Goal: Transaction & Acquisition: Purchase product/service

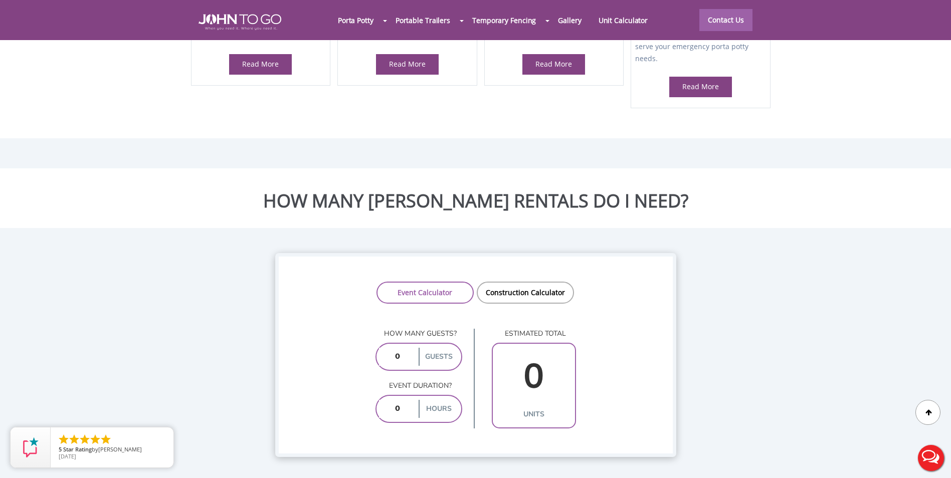
scroll to position [361, 0]
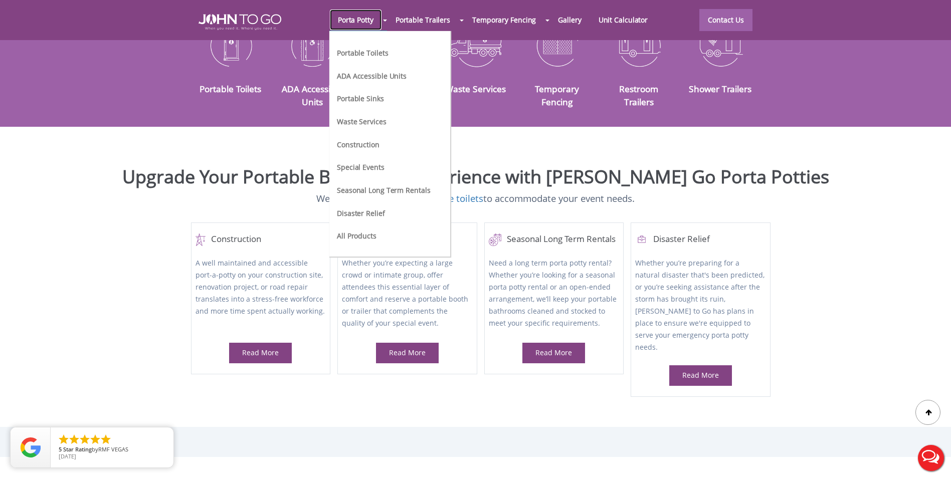
click at [357, 17] on link "Porta Potty" at bounding box center [355, 20] width 53 height 22
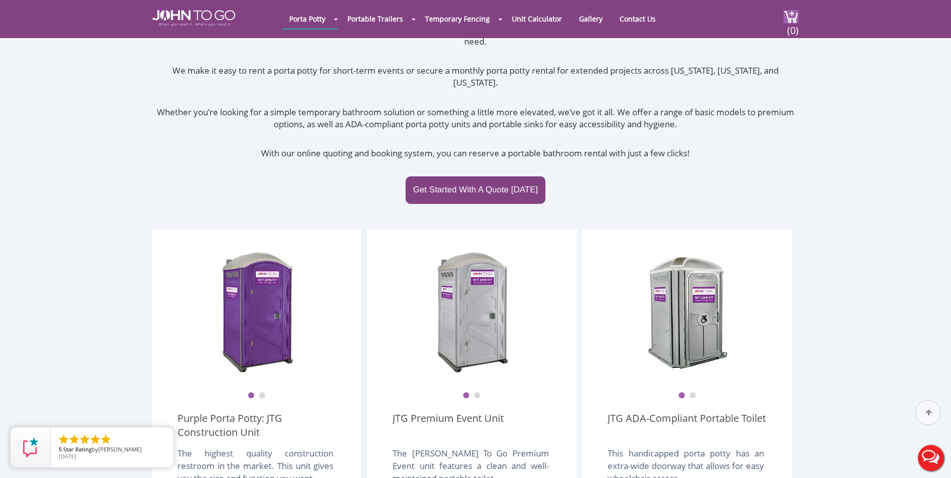
scroll to position [100, 0]
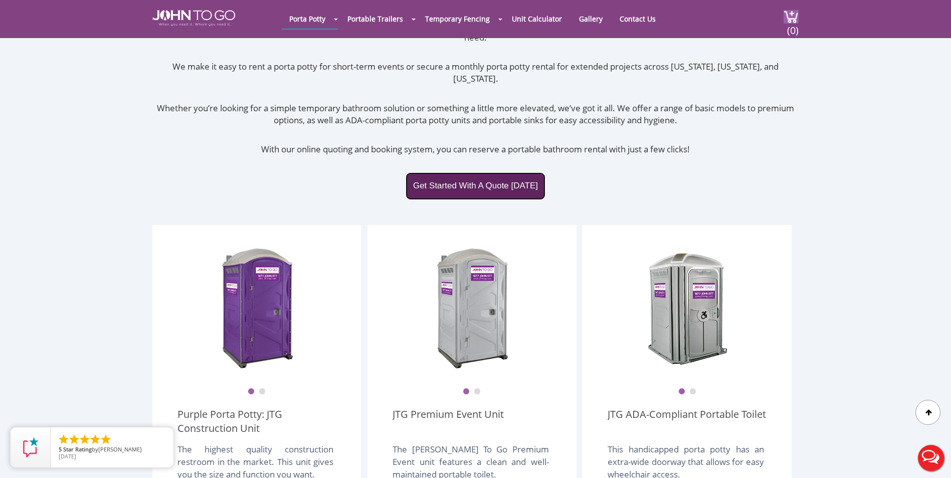
click at [497, 172] on link "Get Started With A Quote Today" at bounding box center [476, 185] width 140 height 27
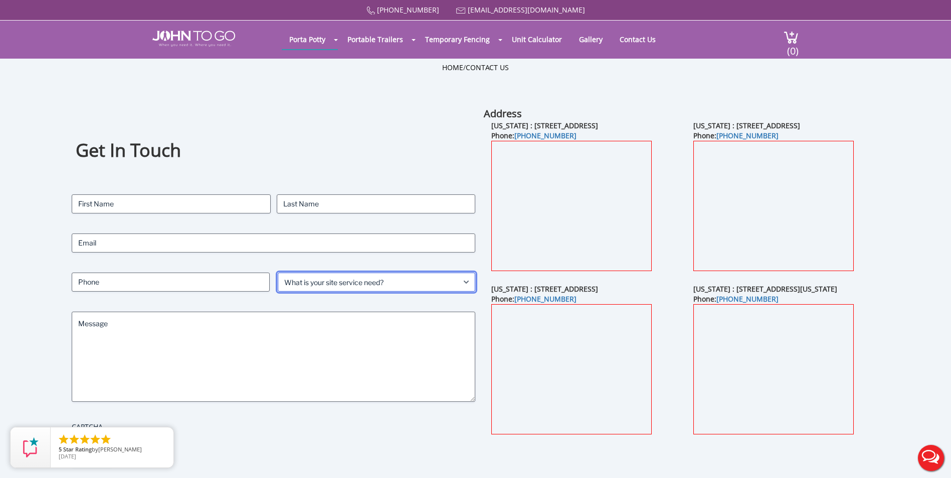
click at [350, 277] on select "What is your site service need? Consumer Construction - Commercial Construction…" at bounding box center [377, 282] width 198 height 19
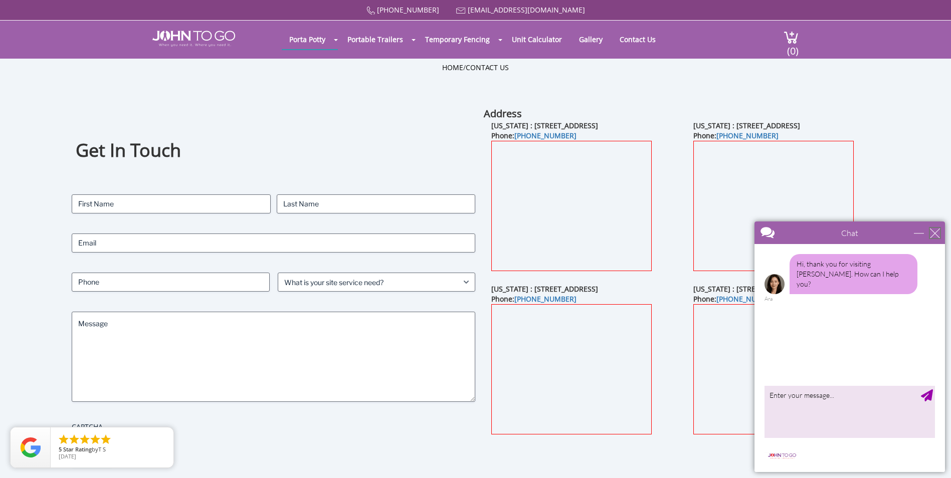
click at [936, 231] on div "close" at bounding box center [935, 233] width 10 height 10
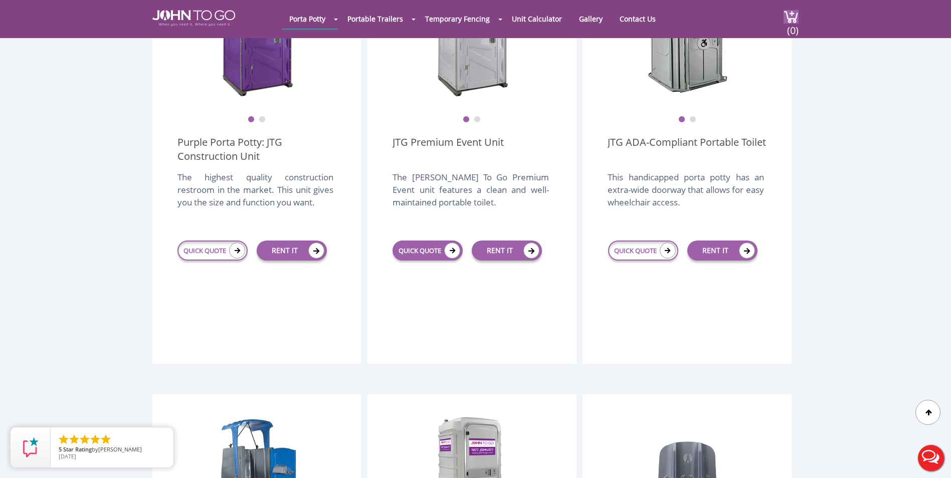
scroll to position [351, 0]
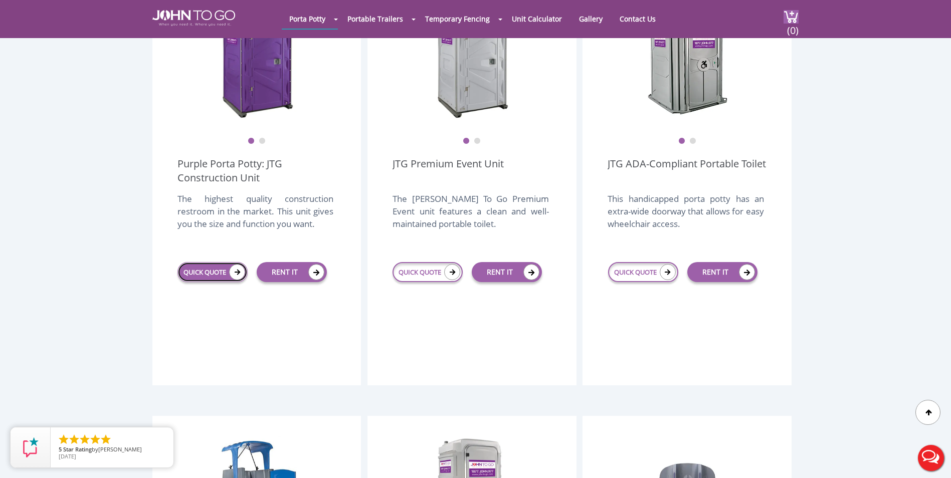
click at [226, 262] on link "QUICK QUOTE" at bounding box center [212, 272] width 70 height 20
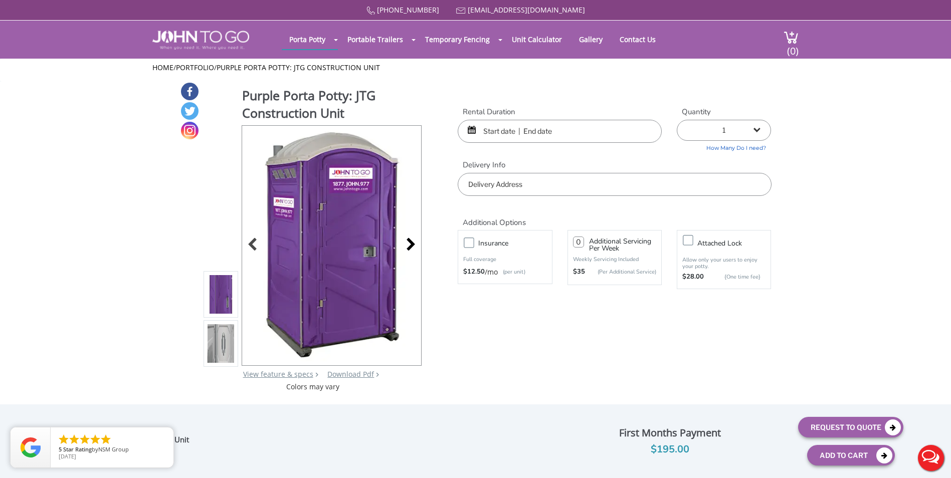
click at [411, 244] on div at bounding box center [408, 246] width 14 height 14
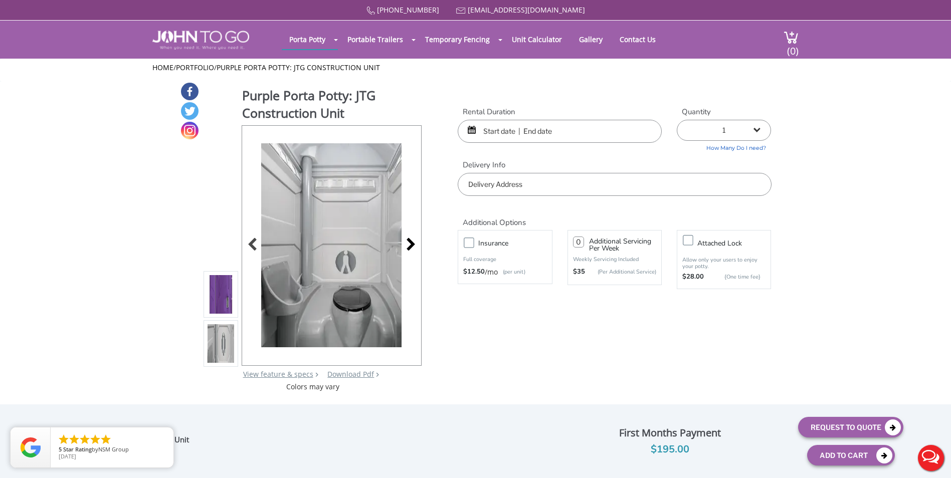
click at [411, 244] on div at bounding box center [408, 246] width 14 height 14
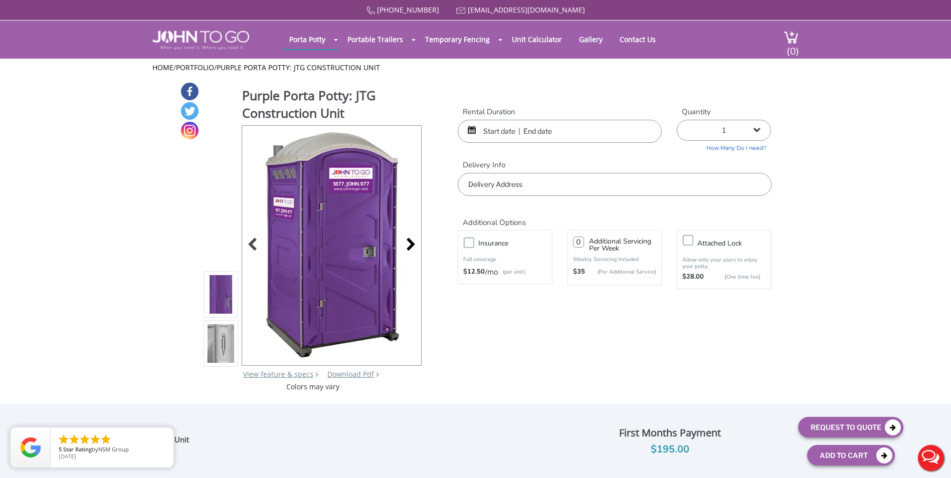
click at [411, 244] on div at bounding box center [408, 246] width 14 height 14
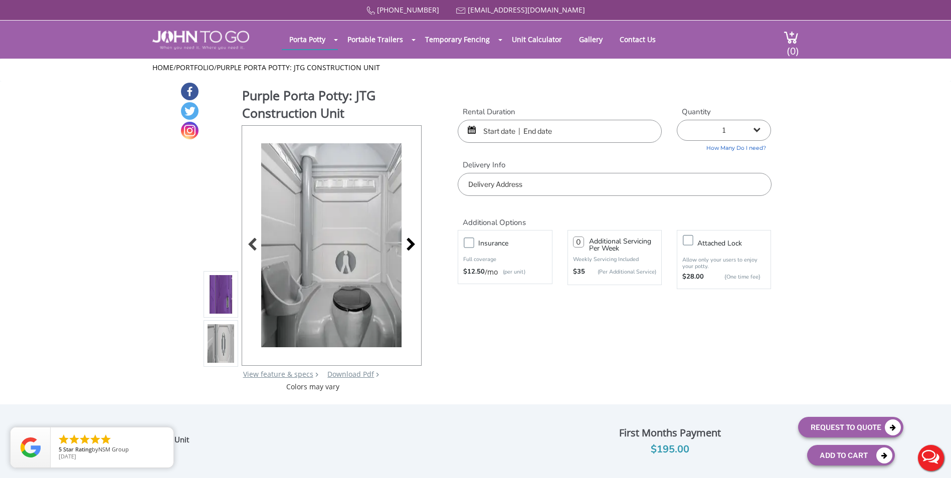
click at [411, 244] on div at bounding box center [408, 246] width 14 height 14
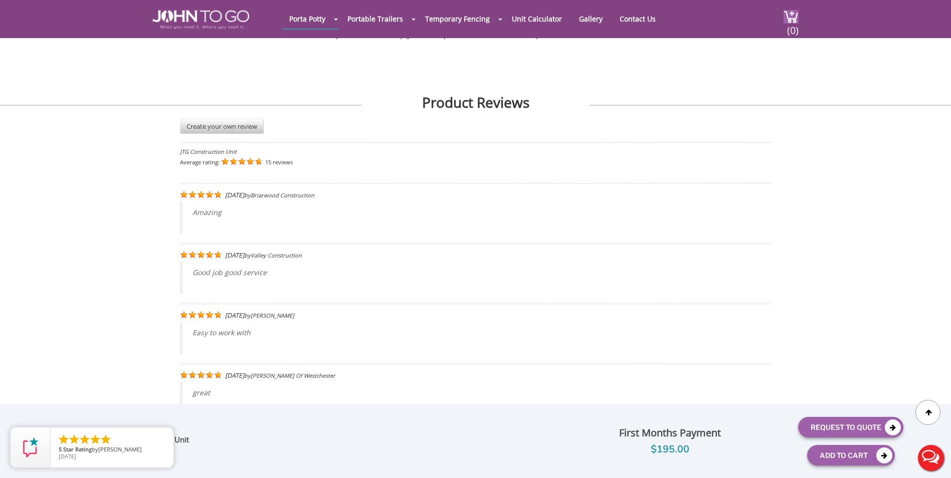
scroll to position [1755, 0]
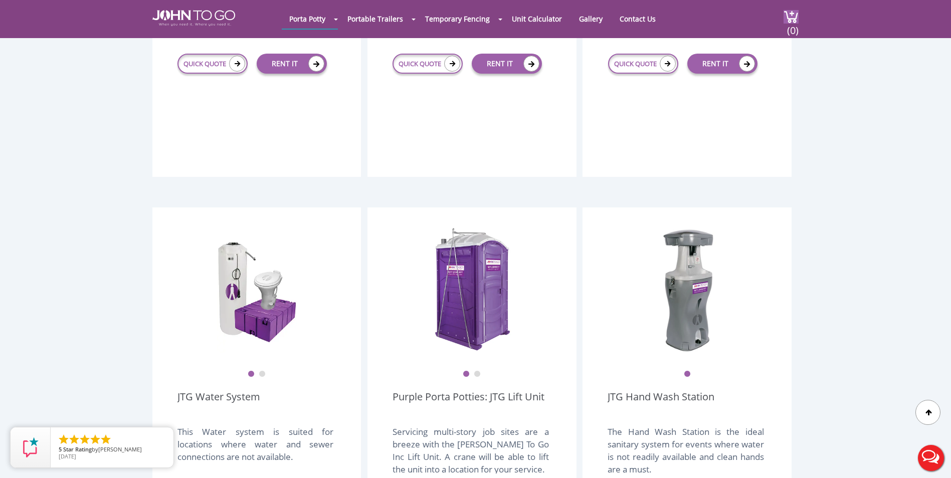
scroll to position [1153, 0]
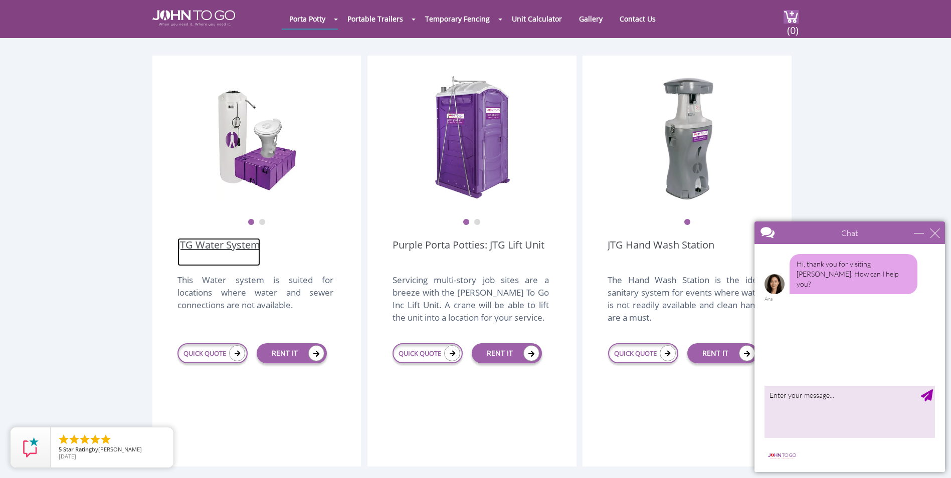
click at [245, 238] on link "JTG Water System" at bounding box center [218, 252] width 83 height 28
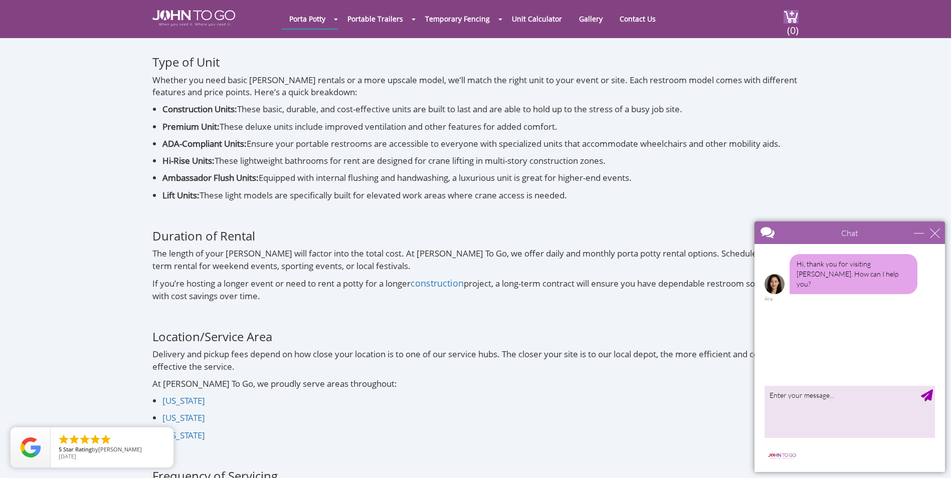
scroll to position [3309, 0]
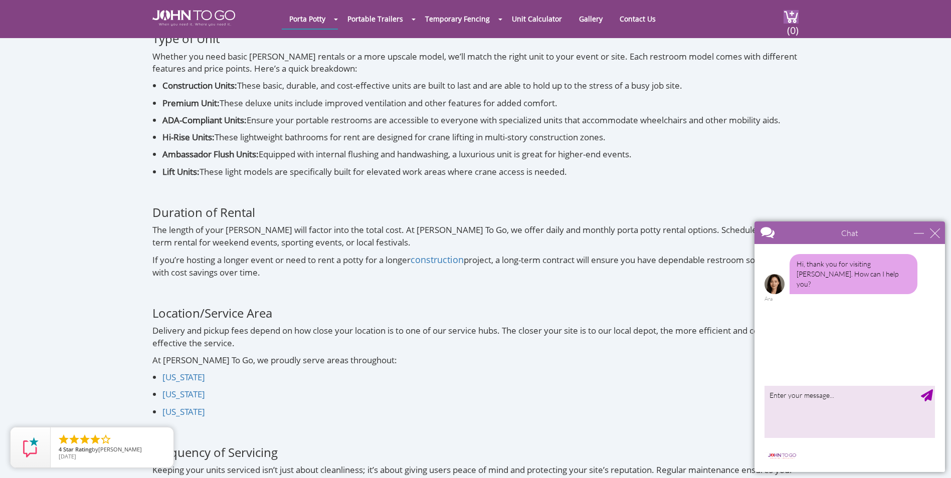
click at [945, 235] on div "Chat" at bounding box center [850, 233] width 191 height 23
click at [939, 237] on div "close" at bounding box center [935, 233] width 10 height 10
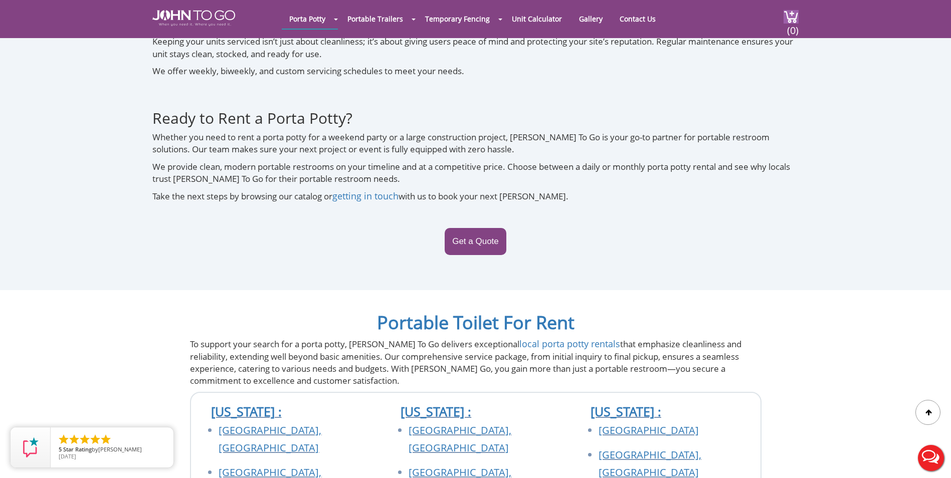
scroll to position [3760, 0]
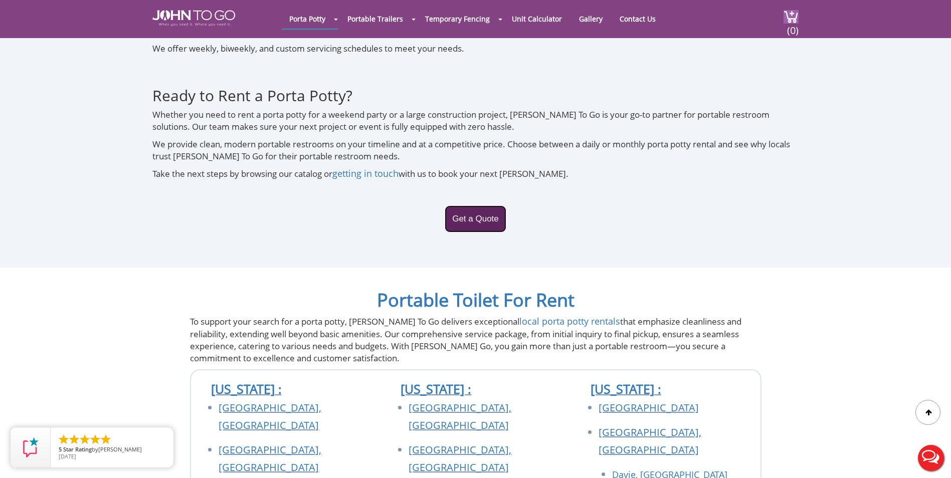
click at [470, 206] on link "Get a Quote" at bounding box center [476, 219] width 62 height 27
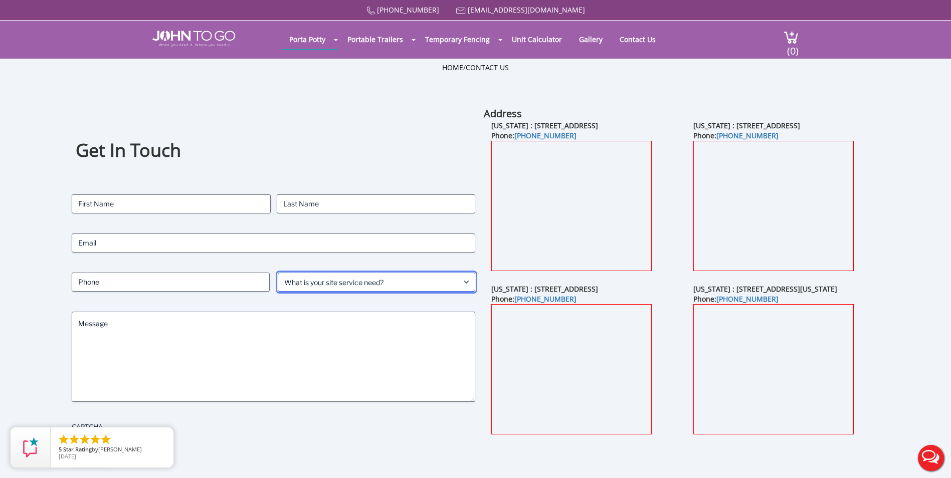
click at [384, 282] on select "What is your site service need? Consumer Construction - Commercial Construction…" at bounding box center [377, 282] width 198 height 19
click at [263, 423] on label "CAPTCHA" at bounding box center [274, 427] width 404 height 10
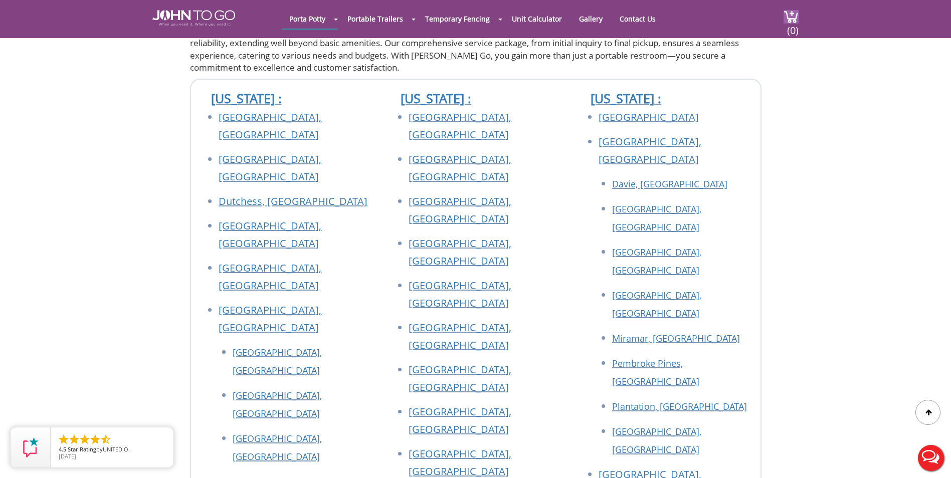
scroll to position [1053, 0]
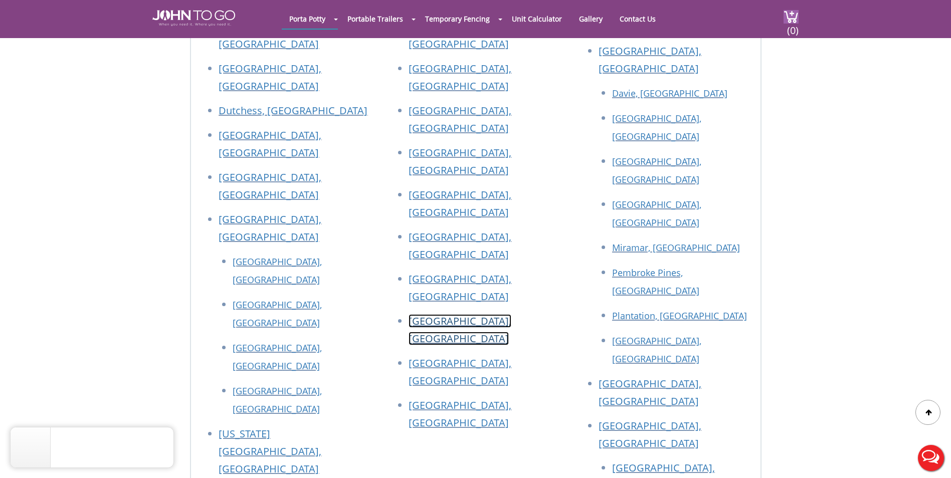
click at [449, 314] on link "[GEOGRAPHIC_DATA], [GEOGRAPHIC_DATA]" at bounding box center [460, 329] width 103 height 31
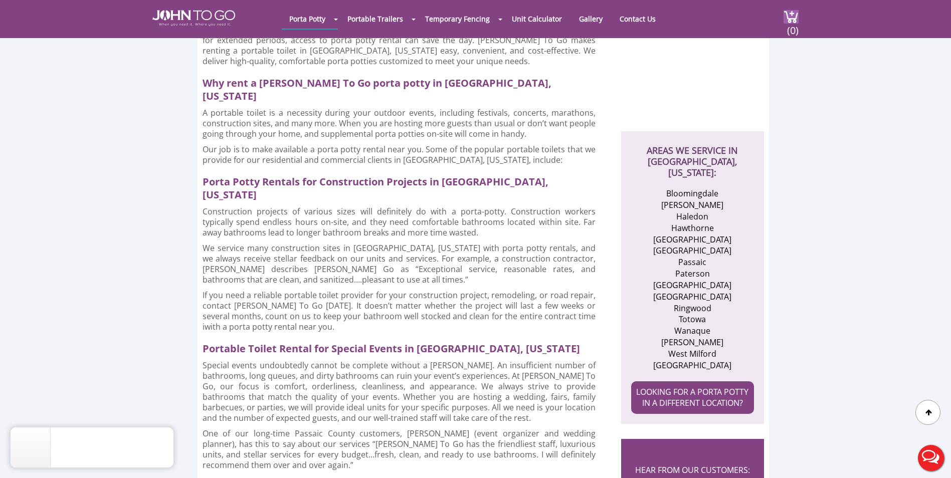
scroll to position [301, 0]
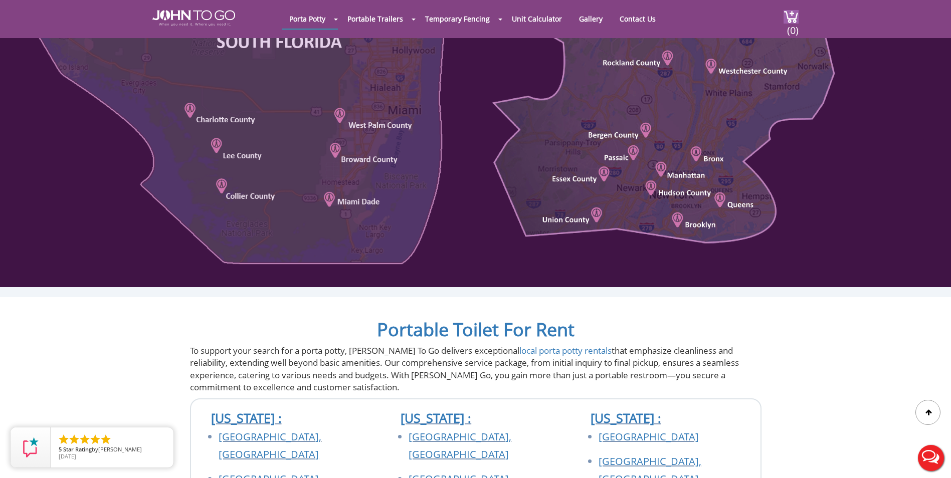
scroll to position [852, 0]
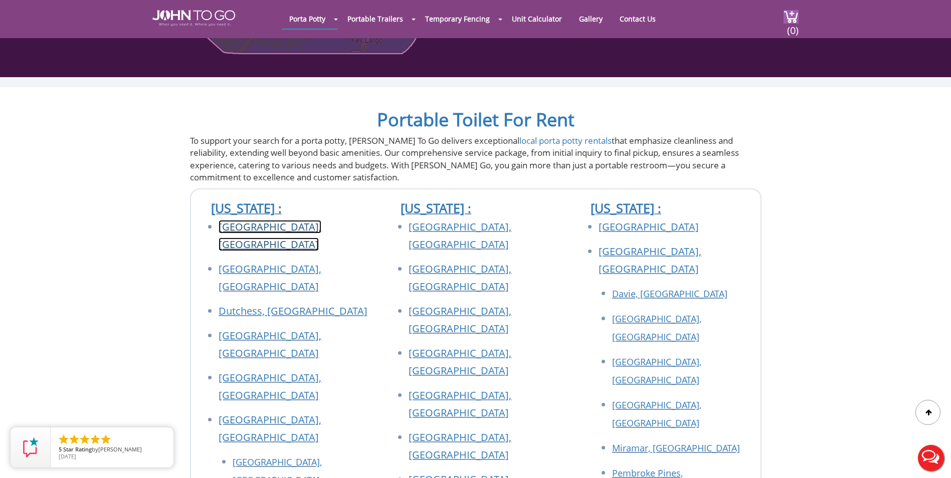
click at [237, 228] on link "[GEOGRAPHIC_DATA], [GEOGRAPHIC_DATA]" at bounding box center [270, 235] width 103 height 31
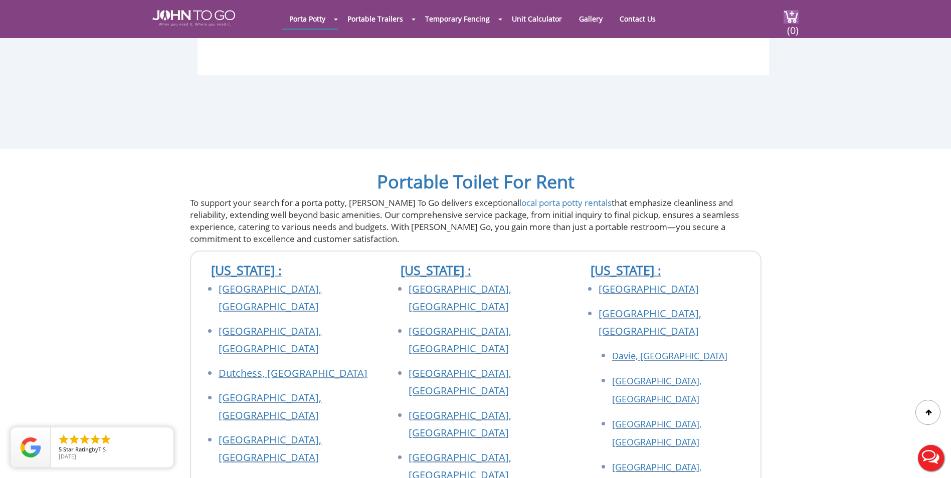
scroll to position [4312, 0]
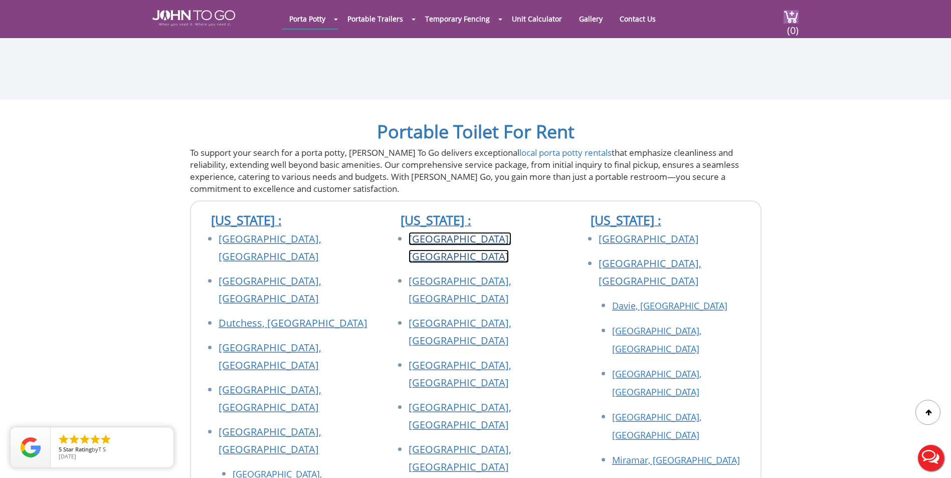
click at [436, 232] on link "[GEOGRAPHIC_DATA], [GEOGRAPHIC_DATA]" at bounding box center [460, 247] width 103 height 31
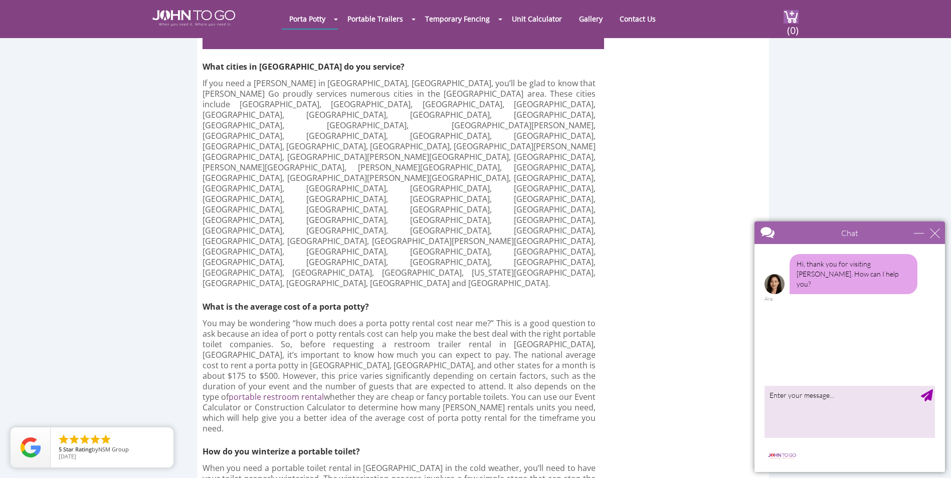
scroll to position [2457, 0]
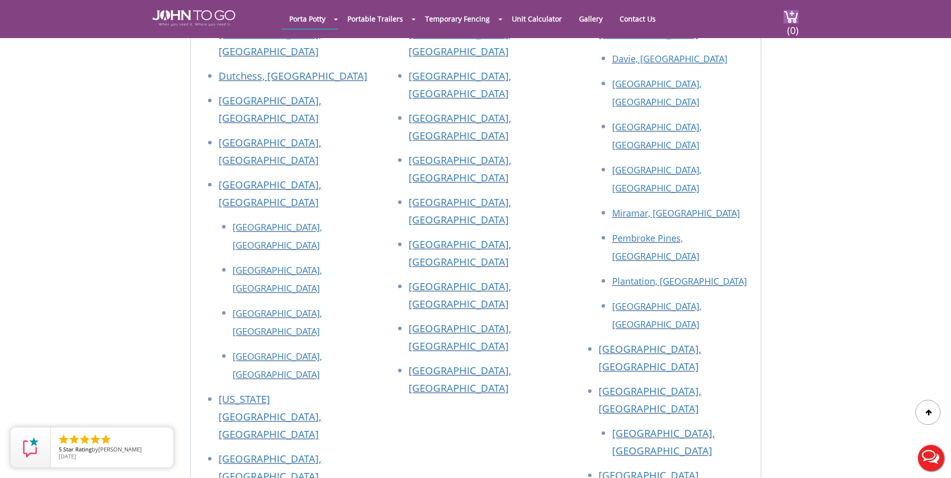
scroll to position [4562, 0]
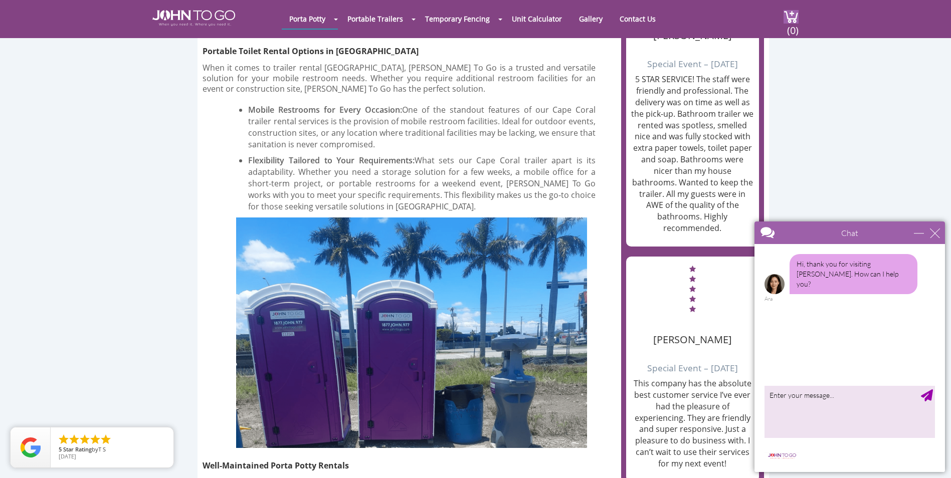
scroll to position [1103, 0]
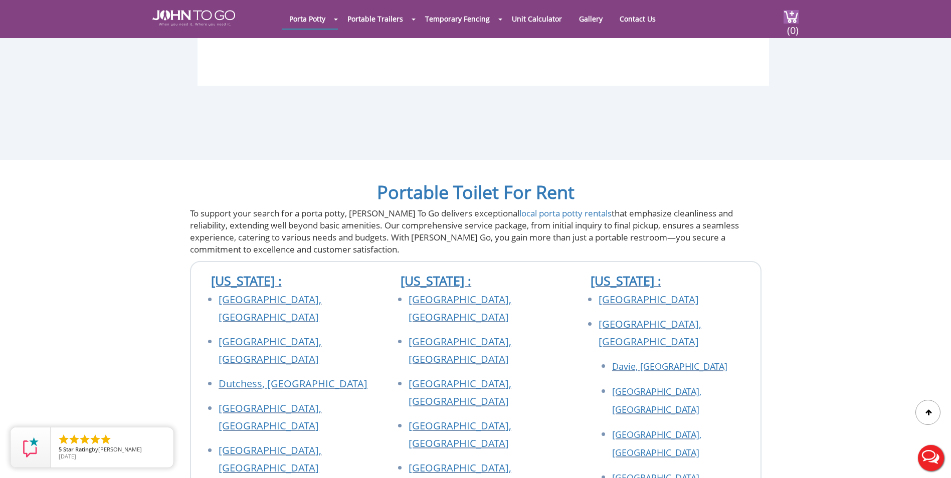
scroll to position [4263, 0]
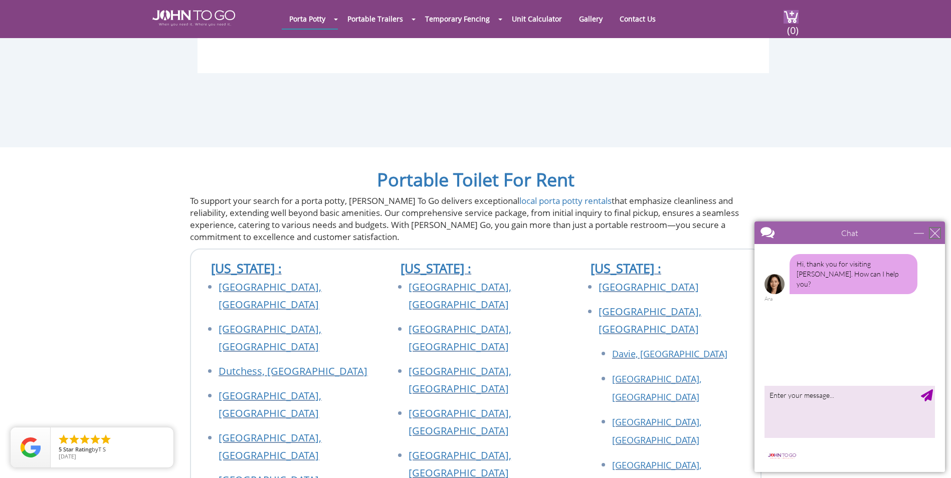
click at [935, 234] on div "close" at bounding box center [935, 233] width 10 height 10
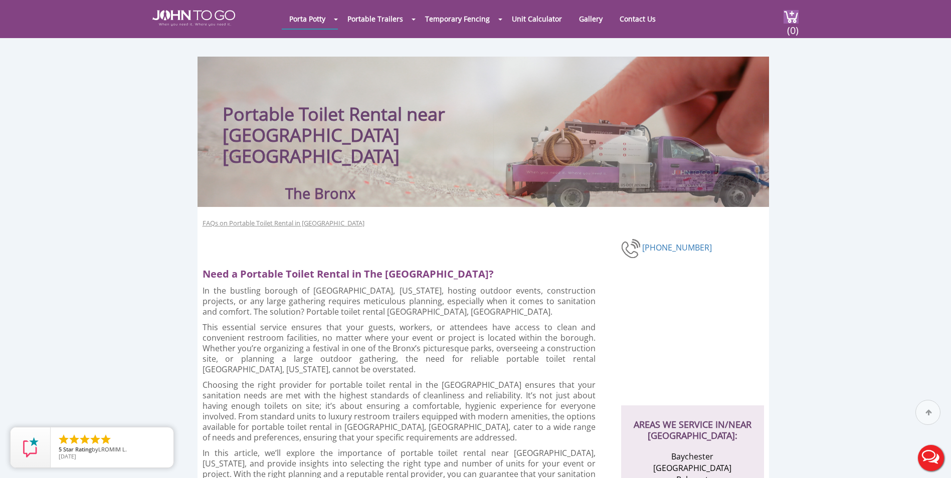
scroll to position [0, 0]
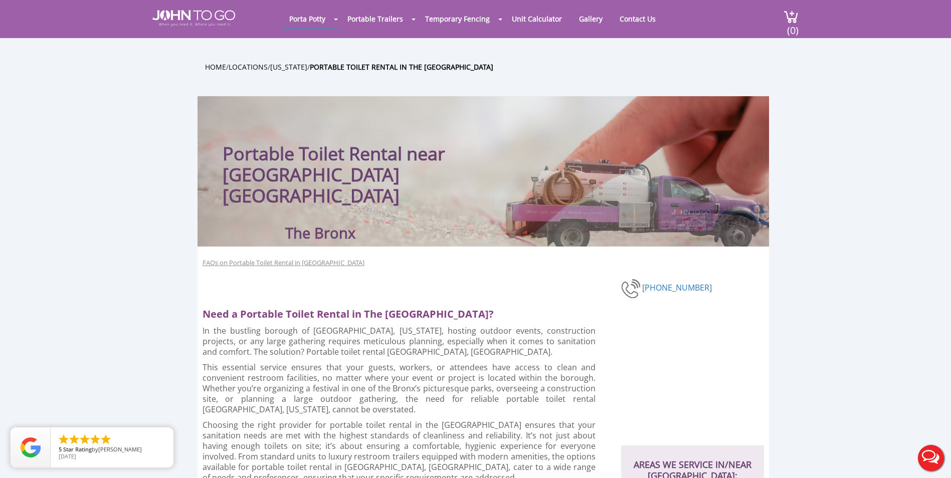
click at [761, 66] on ul "Home / Locations / New York / Portable Toilet Rental in the Bronx" at bounding box center [491, 67] width 572 height 12
click at [37, 26] on header "Porta Potty Portable Toilets ADA Accessible Units Portable Sinks Waste Services…" at bounding box center [475, 19] width 951 height 38
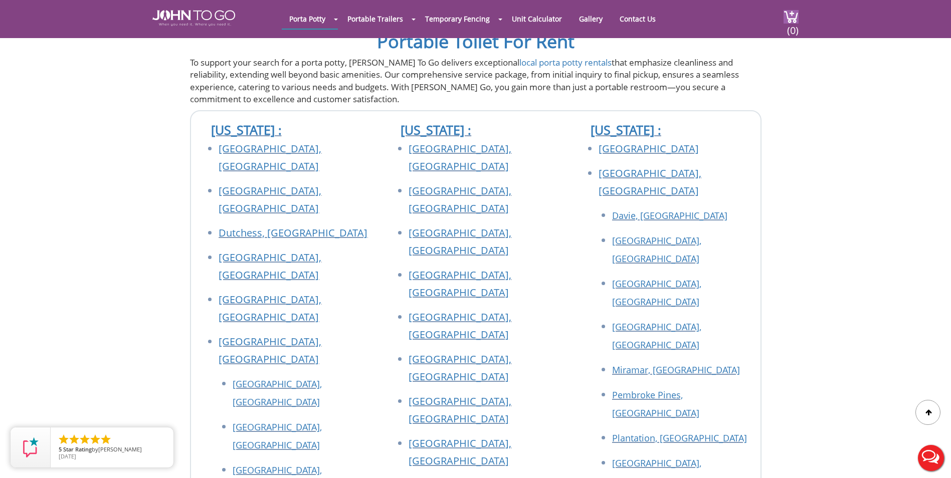
scroll to position [953, 0]
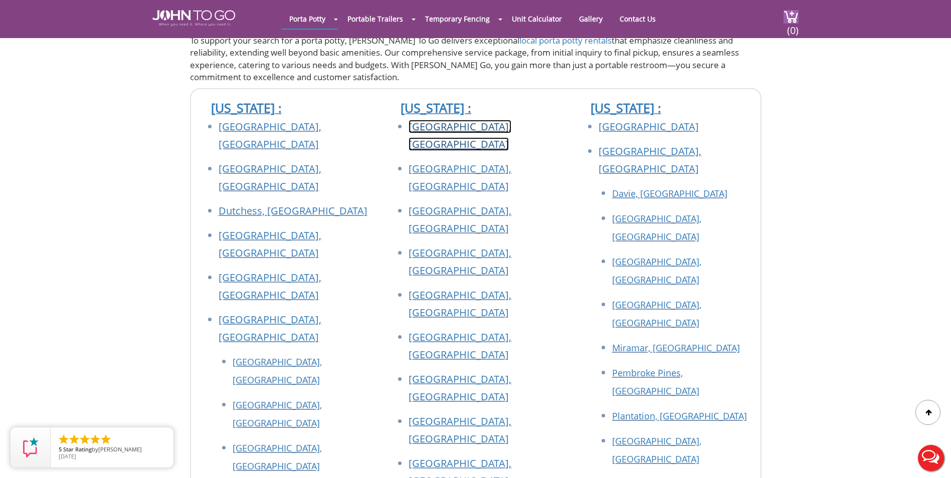
click at [452, 130] on link "Bergen County, NJ" at bounding box center [460, 135] width 103 height 31
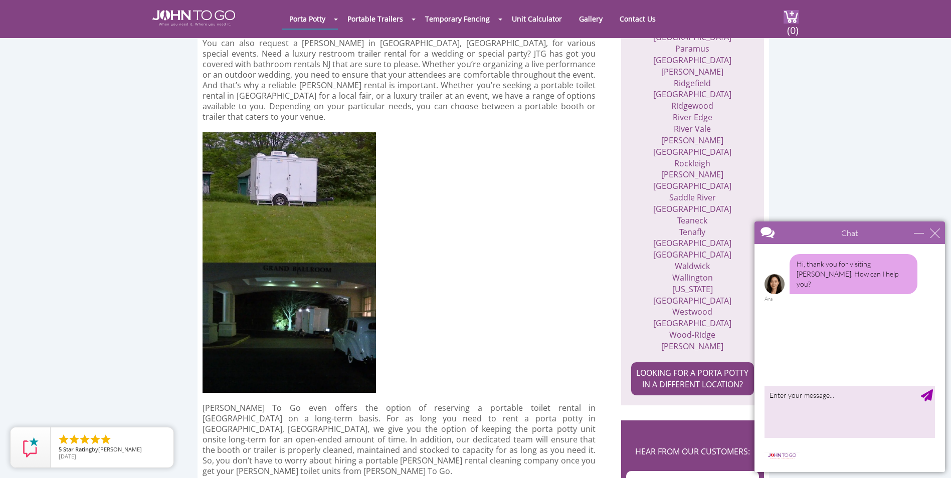
scroll to position [953, 0]
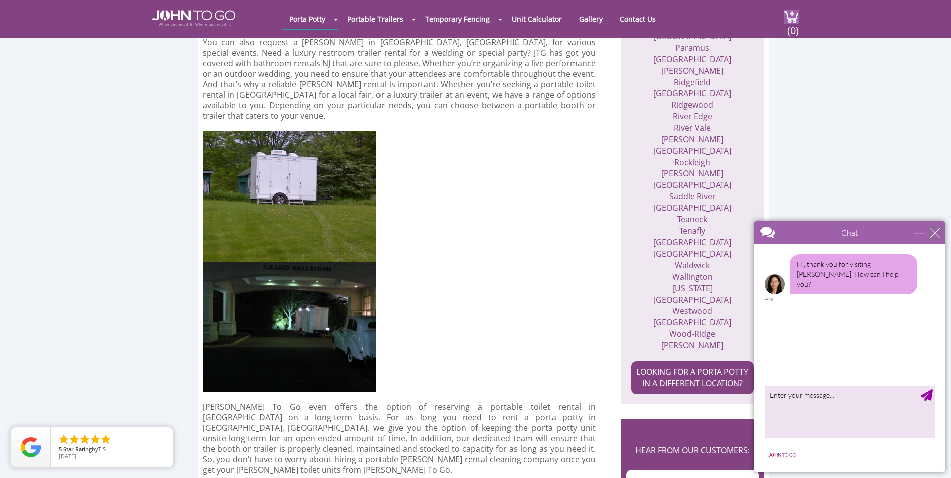
click at [933, 228] on div "close" at bounding box center [935, 233] width 10 height 10
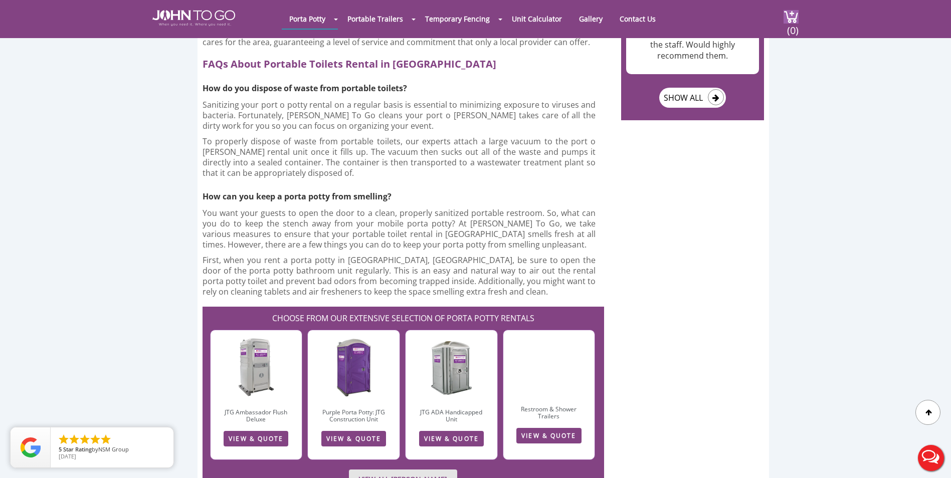
scroll to position [2005, 0]
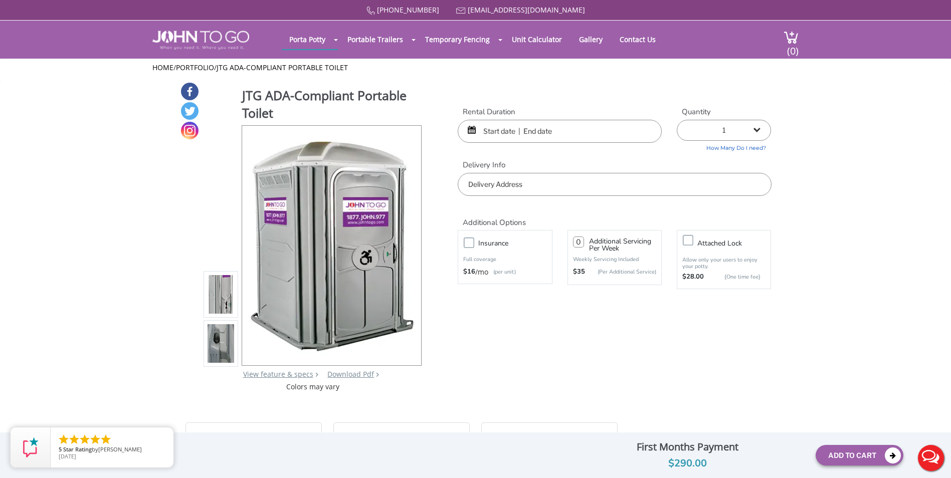
click at [564, 138] on input "text" at bounding box center [560, 131] width 204 height 23
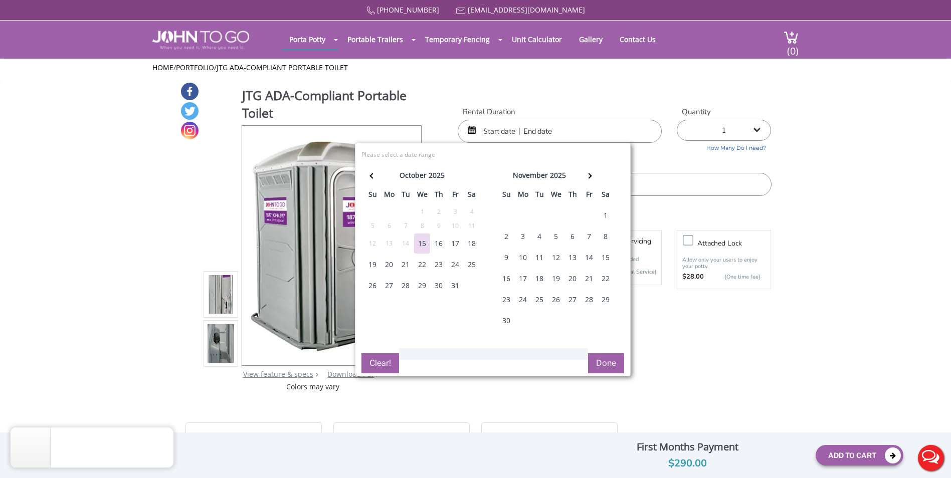
click at [435, 247] on div "16" at bounding box center [439, 244] width 16 height 20
click at [456, 248] on div "17" at bounding box center [455, 244] width 16 height 20
type input "[DATE] to [DATE]"
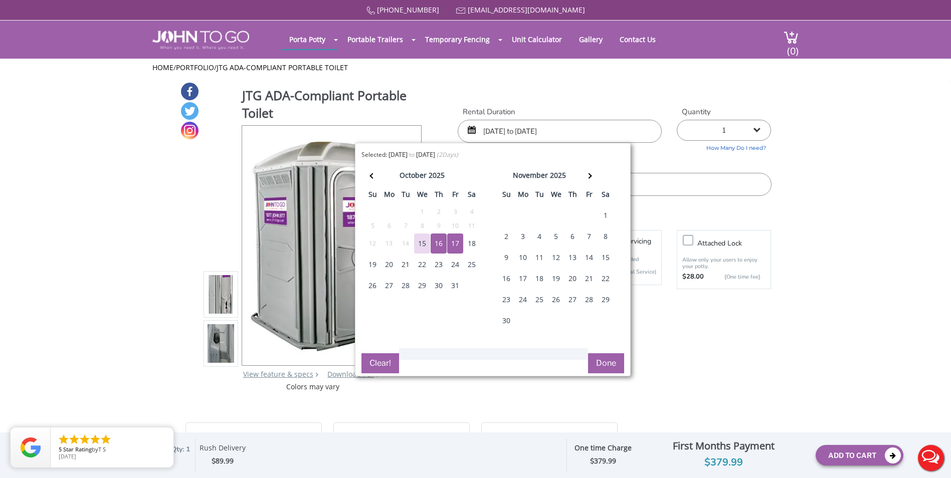
click at [724, 137] on select "1 2 (5% discount) 3 (8% discount) 4 (10% discount) 5 (12% discount) 6 (12% disc…" at bounding box center [724, 130] width 94 height 21
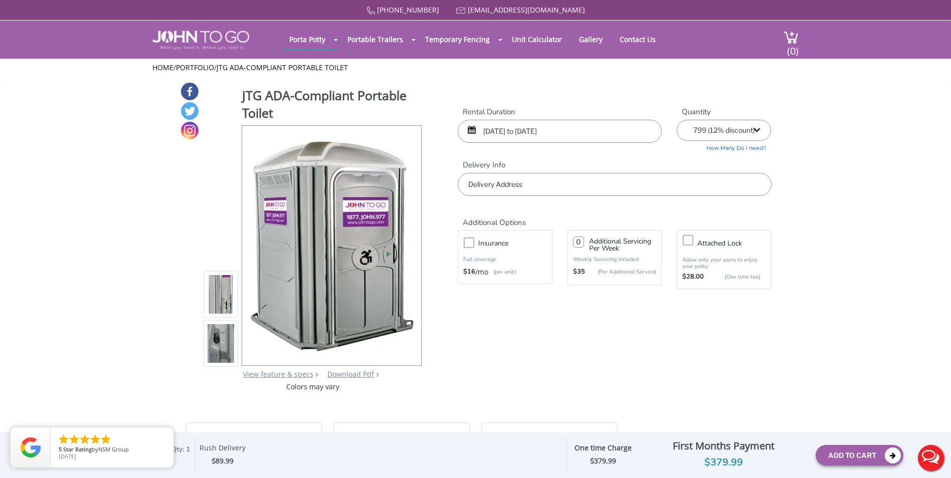
click at [677, 120] on select "1 2 (5% discount) 3 (8% discount) 4 (10% discount) 5 (12% discount) 6 (12% disc…" at bounding box center [724, 130] width 94 height 21
click at [730, 124] on select "1 2 (5% discount) 3 (8% discount) 4 (10% discount) 5 (12% discount) 6 (12% disc…" at bounding box center [724, 130] width 94 height 21
select select "5"
click at [677, 120] on select "1 2 (5% discount) 3 (8% discount) 4 (10% discount) 5 (12% discount) 6 (12% disc…" at bounding box center [724, 130] width 94 height 21
click at [623, 152] on div "Rental Duration [DATE] to [DATE] Quantity 1 2 (5% discount) 3 (8% discount) 4 (…" at bounding box center [614, 152] width 328 height 90
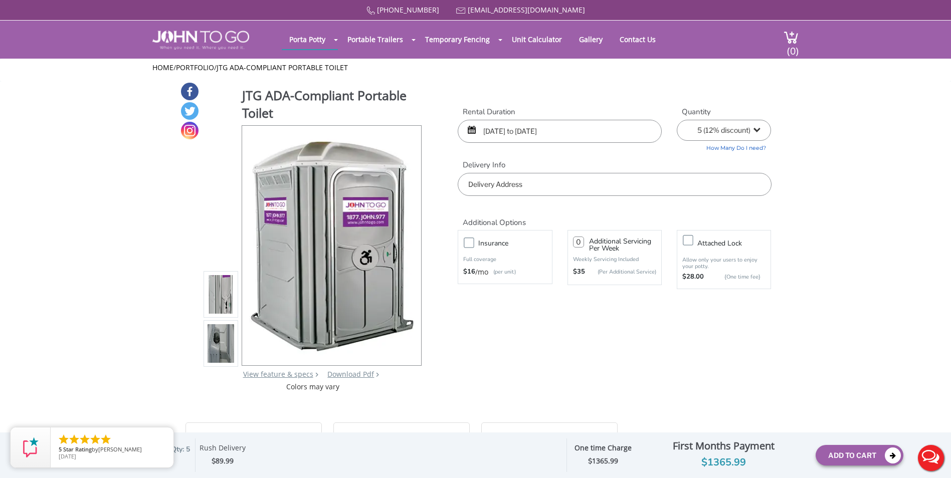
drag, startPoint x: 623, startPoint y: 152, endPoint x: 490, endPoint y: 247, distance: 163.2
click at [504, 256] on p "Full coverage" at bounding box center [504, 260] width 83 height 10
click at [490, 238] on h3 "Insurance" at bounding box center [517, 243] width 78 height 13
click at [0, 0] on input "Insurance" at bounding box center [0, 0] width 0 height 0
click at [504, 275] on p "(per unit)" at bounding box center [502, 272] width 28 height 10
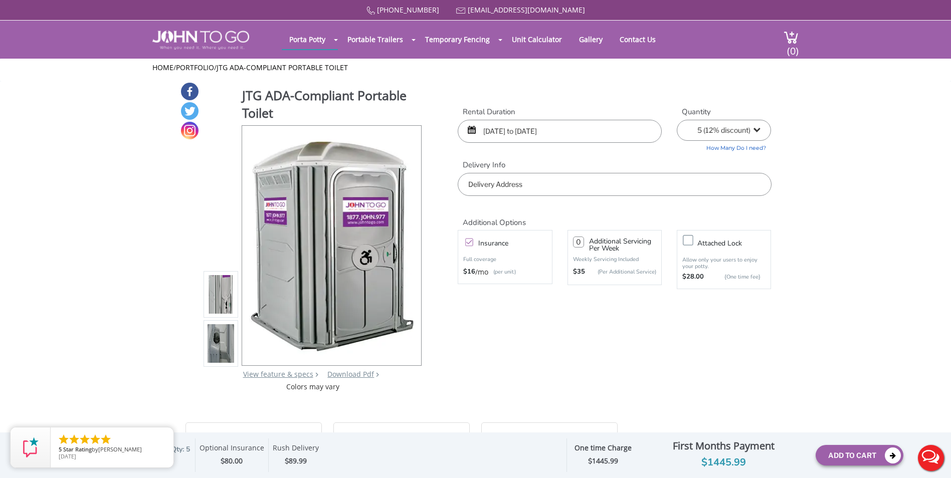
click at [647, 248] on h3 "Additional Servicing Per Week" at bounding box center [622, 245] width 67 height 14
click at [741, 242] on h3 "Attached lock" at bounding box center [736, 243] width 78 height 13
drag, startPoint x: 741, startPoint y: 242, endPoint x: 710, endPoint y: 246, distance: 31.3
click at [710, 246] on h3 "Attached lock" at bounding box center [736, 243] width 78 height 13
click at [0, 0] on input "Attached lock" at bounding box center [0, 0] width 0 height 0
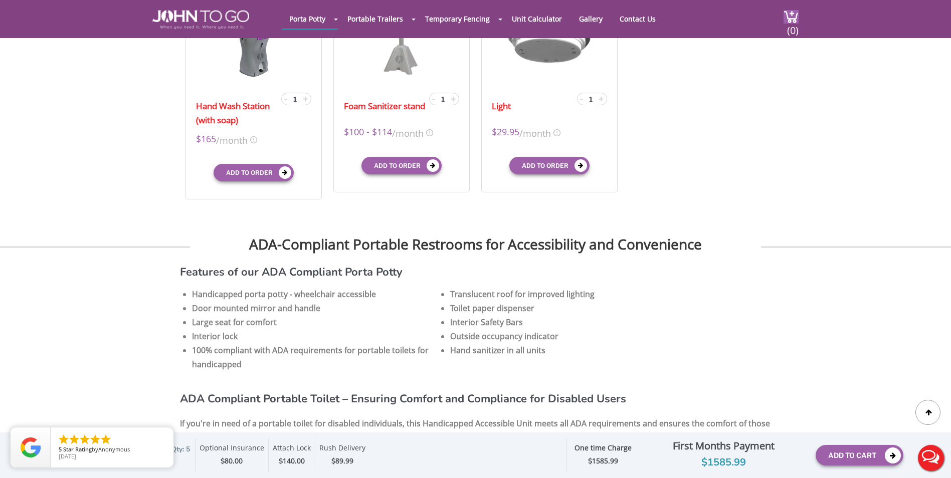
scroll to position [401, 0]
